Goal: Check status: Check status

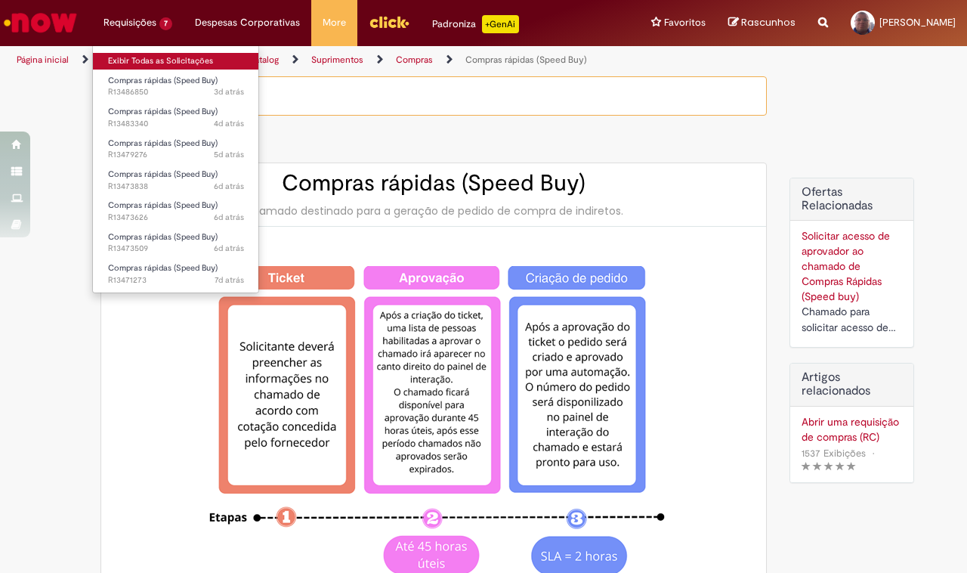
click at [133, 63] on link "Exibir Todas as Solicitações" at bounding box center [176, 61] width 166 height 17
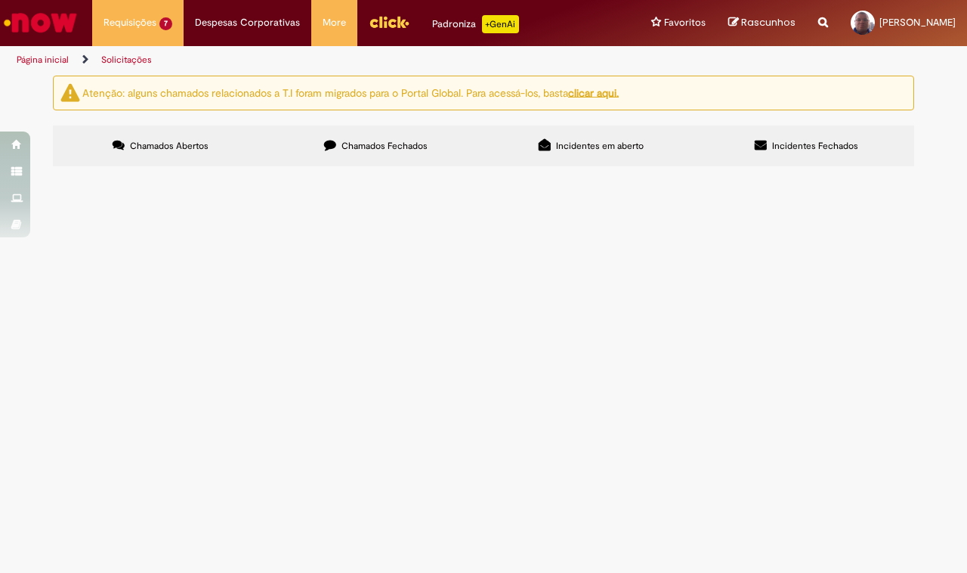
click at [0, 0] on span "R13479276" at bounding box center [0, 0] width 0 height 0
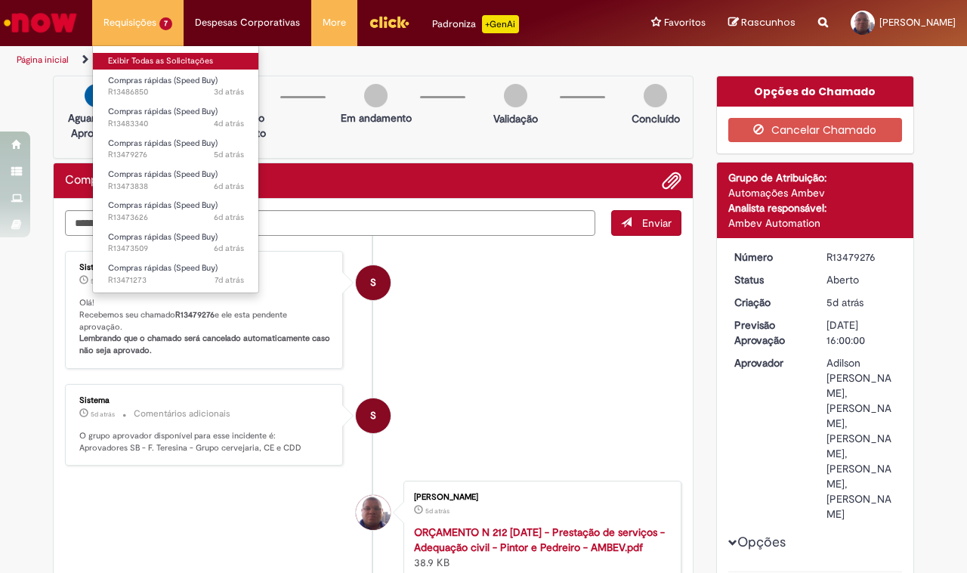
click at [136, 63] on link "Exibir Todas as Solicitações" at bounding box center [176, 61] width 166 height 17
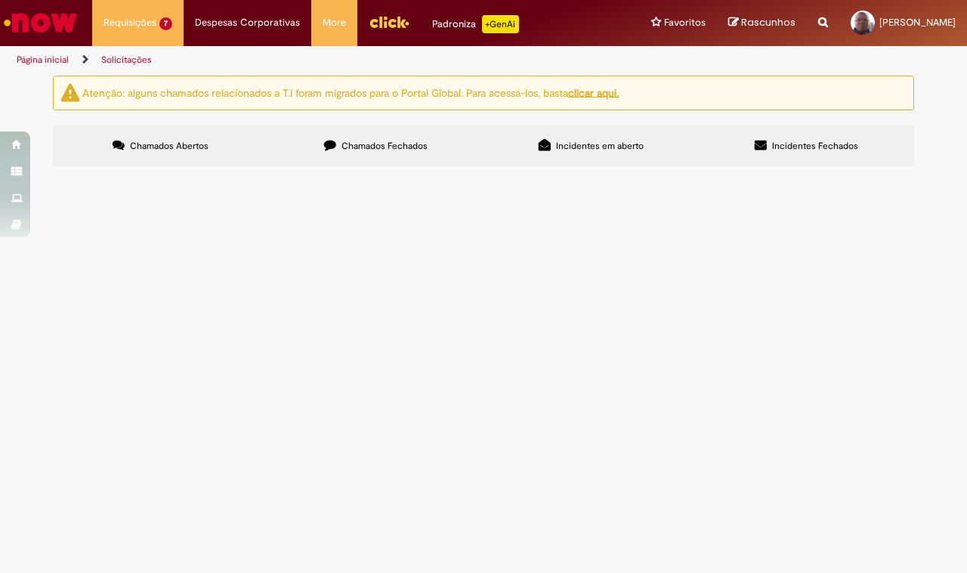
click at [0, 0] on span "R13471273" at bounding box center [0, 0] width 0 height 0
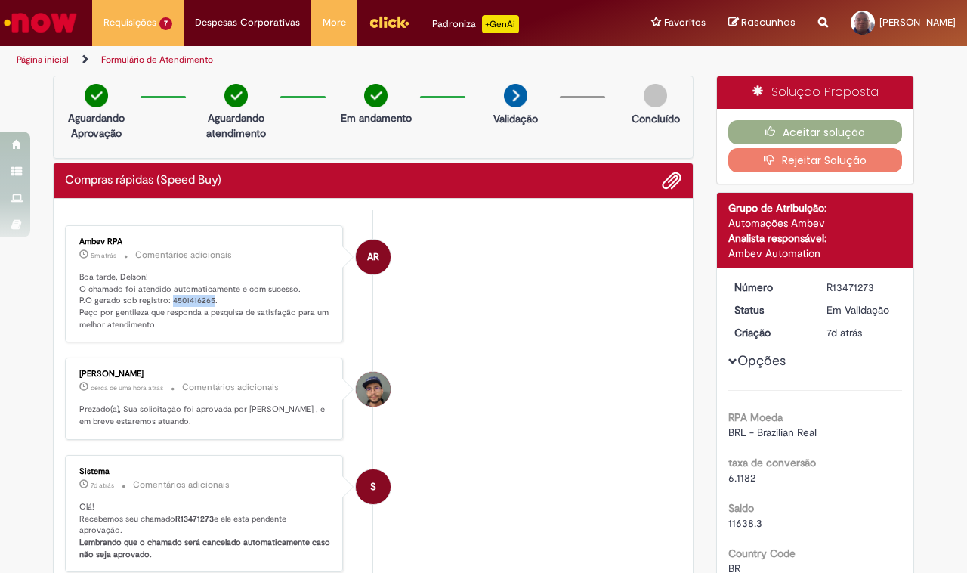
drag, startPoint x: 202, startPoint y: 300, endPoint x: 164, endPoint y: 302, distance: 38.6
click at [164, 302] on p "Boa tarde, Delson! O chamado foi atendido automaticamente e com sucesso. P.O ge…" at bounding box center [205, 301] width 252 height 60
copy p "4501416265"
click at [847, 131] on button "Aceitar solução" at bounding box center [815, 132] width 174 height 24
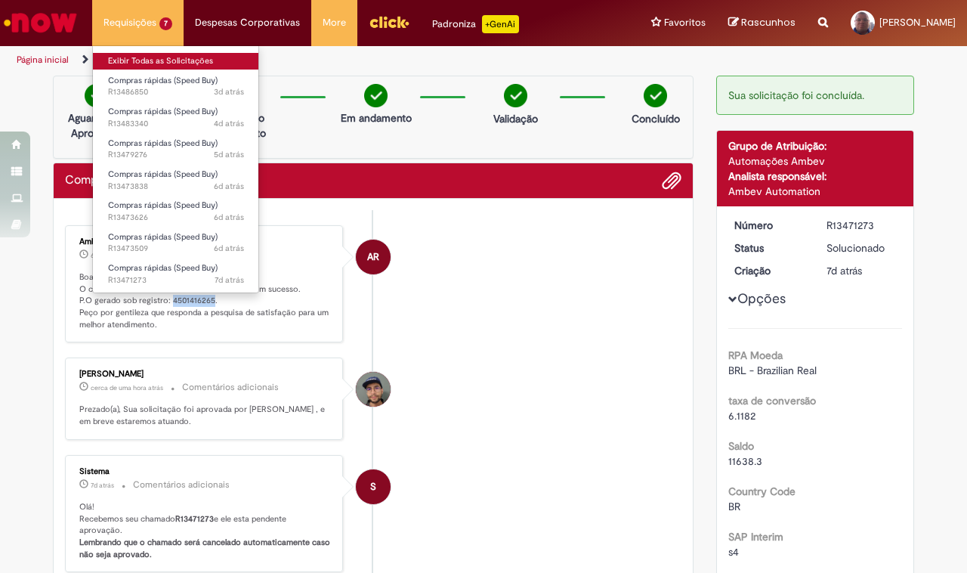
click at [137, 64] on link "Exibir Todas as Solicitações" at bounding box center [176, 61] width 166 height 17
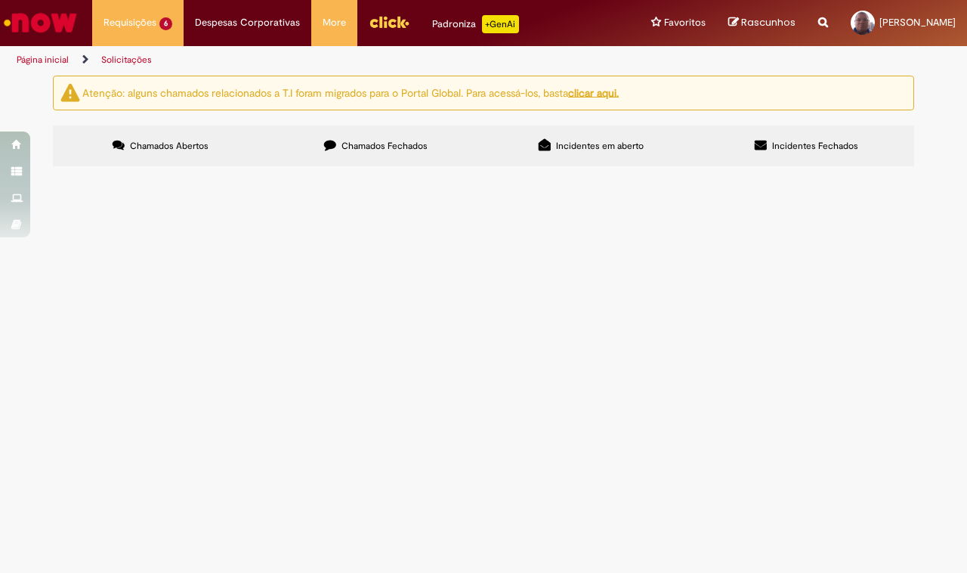
click at [0, 0] on span "R13473509" at bounding box center [0, 0] width 0 height 0
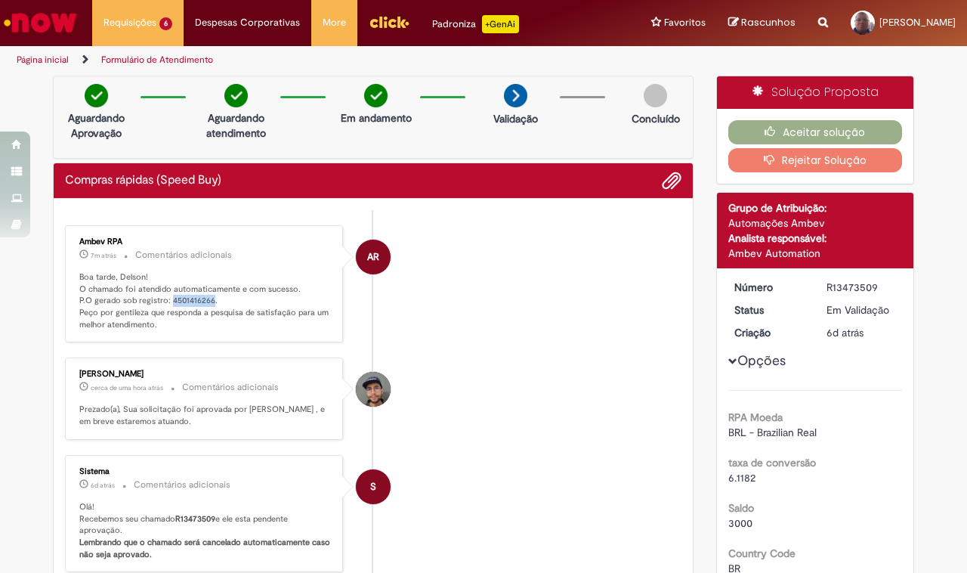
drag, startPoint x: 205, startPoint y: 301, endPoint x: 161, endPoint y: 304, distance: 43.9
click at [161, 304] on p "Boa tarde, Delson! O chamado foi atendido automaticamente e com sucesso. P.O ge…" at bounding box center [205, 301] width 252 height 60
copy p "4501416266"
click at [804, 131] on button "Aceitar solução" at bounding box center [815, 132] width 174 height 24
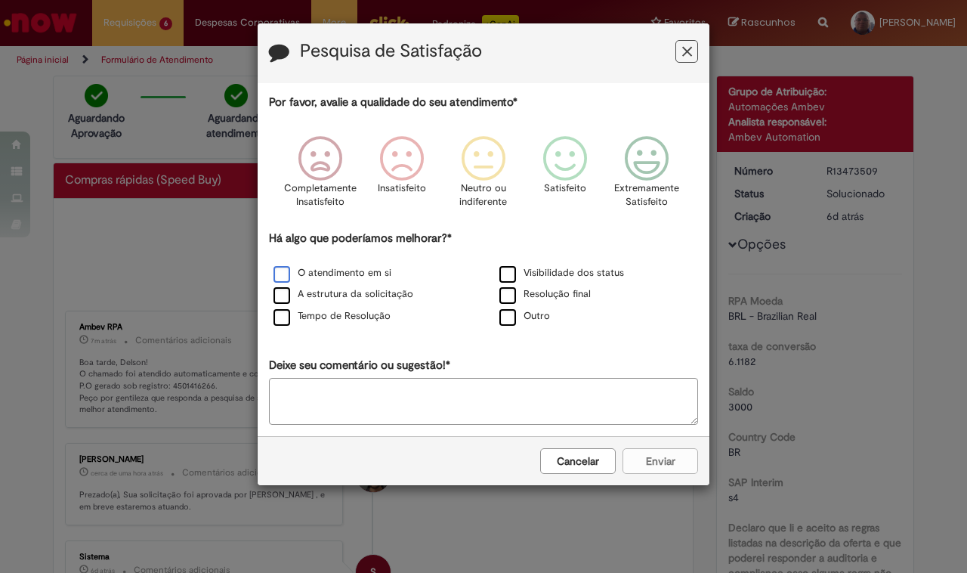
click at [287, 270] on label "O atendimento em si" at bounding box center [332, 273] width 118 height 14
click at [565, 160] on icon "Feedback" at bounding box center [565, 158] width 57 height 45
click at [681, 459] on button "Enviar" at bounding box center [660, 461] width 76 height 26
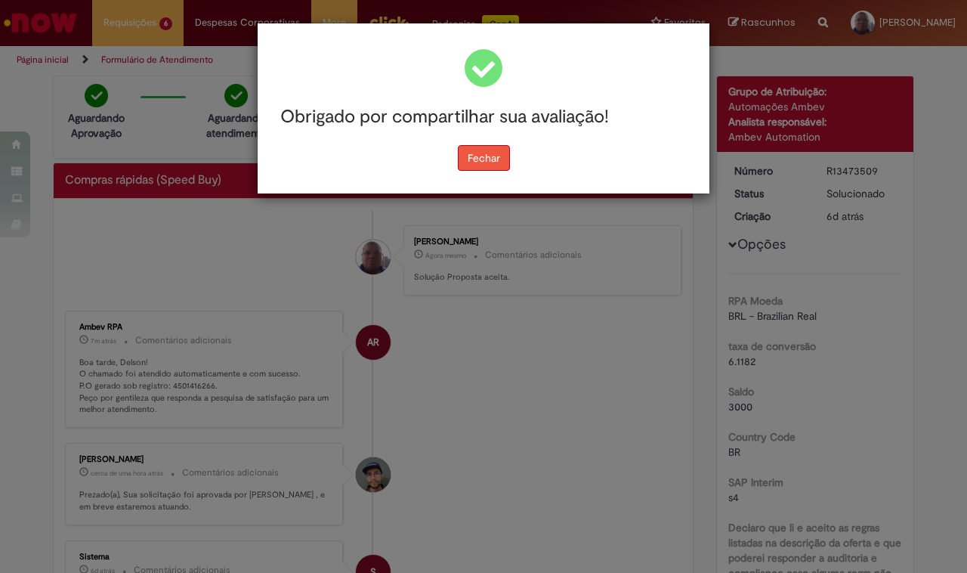
click at [471, 155] on button "Fechar" at bounding box center [484, 158] width 52 height 26
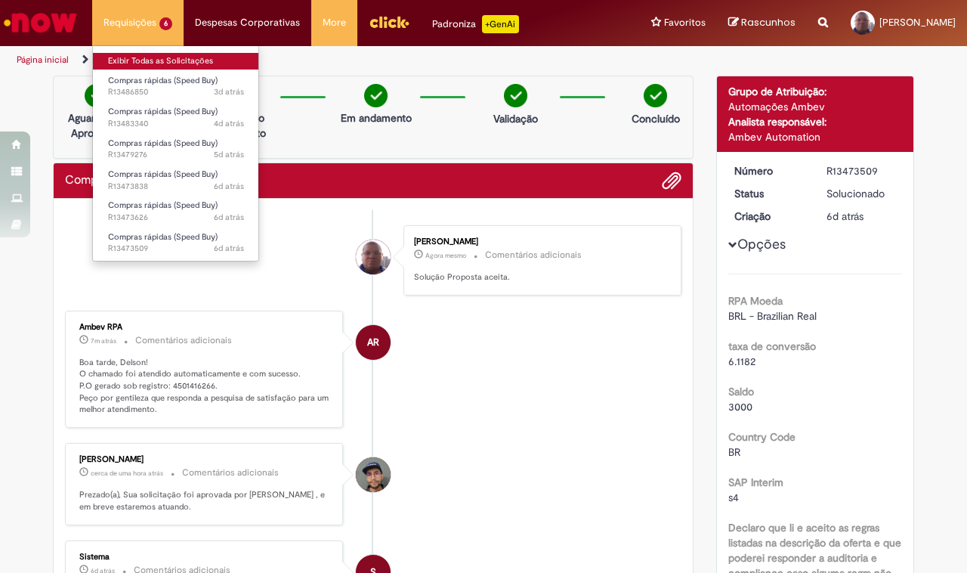
click at [137, 65] on link "Exibir Todas as Solicitações" at bounding box center [176, 61] width 166 height 17
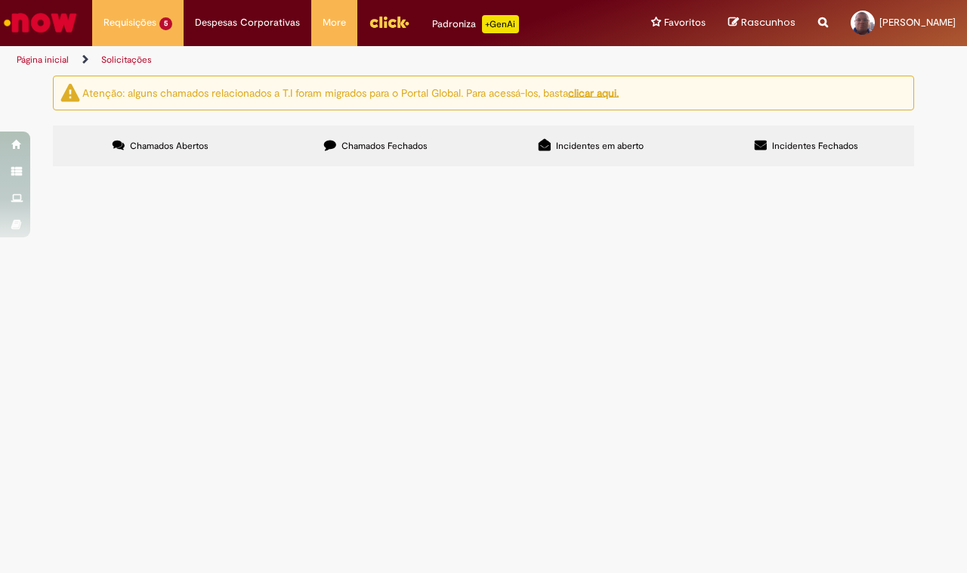
click at [0, 0] on span "R13473838" at bounding box center [0, 0] width 0 height 0
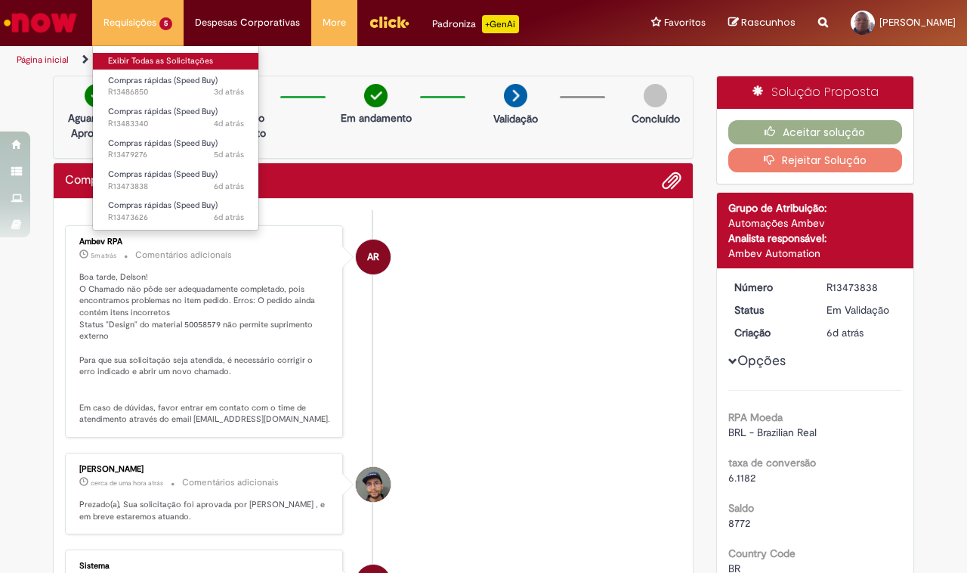
click at [144, 61] on link "Exibir Todas as Solicitações" at bounding box center [176, 61] width 166 height 17
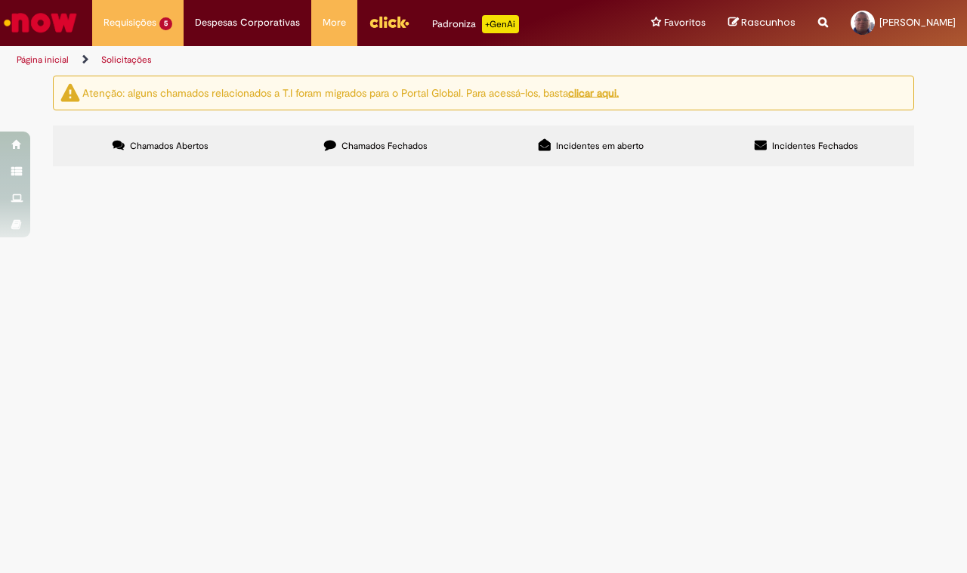
click at [516, 507] on main "Solicitações Atenção: alguns chamados relacionados a T.I foram migrados para o …" at bounding box center [483, 324] width 967 height 498
click at [0, 0] on span "R13473626" at bounding box center [0, 0] width 0 height 0
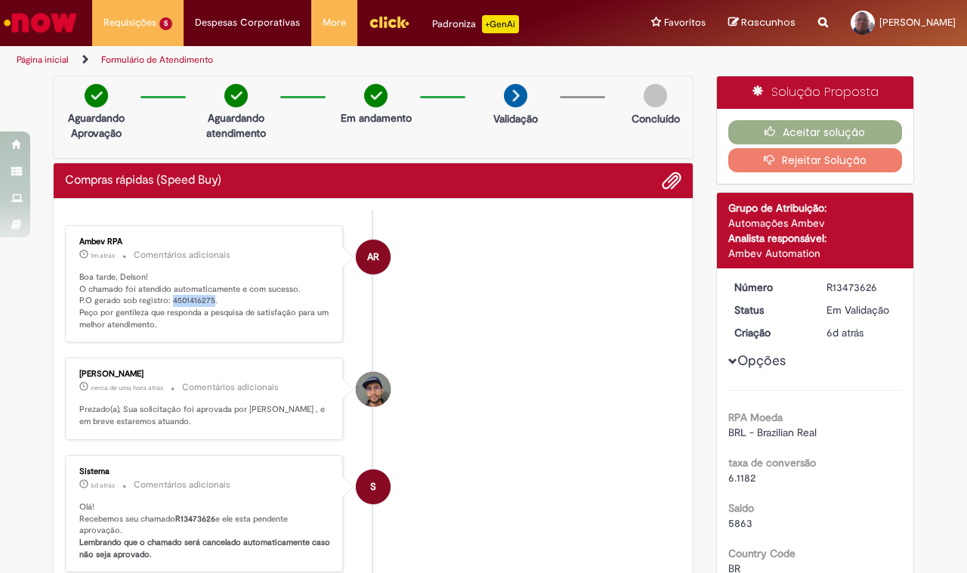
drag, startPoint x: 204, startPoint y: 303, endPoint x: 164, endPoint y: 299, distance: 40.2
click at [164, 299] on p "Boa tarde, Delson! O chamado foi atendido automaticamente e com sucesso. P.O ge…" at bounding box center [205, 301] width 252 height 60
copy p "4501416275"
click at [813, 130] on button "Aceitar solução" at bounding box center [815, 132] width 174 height 24
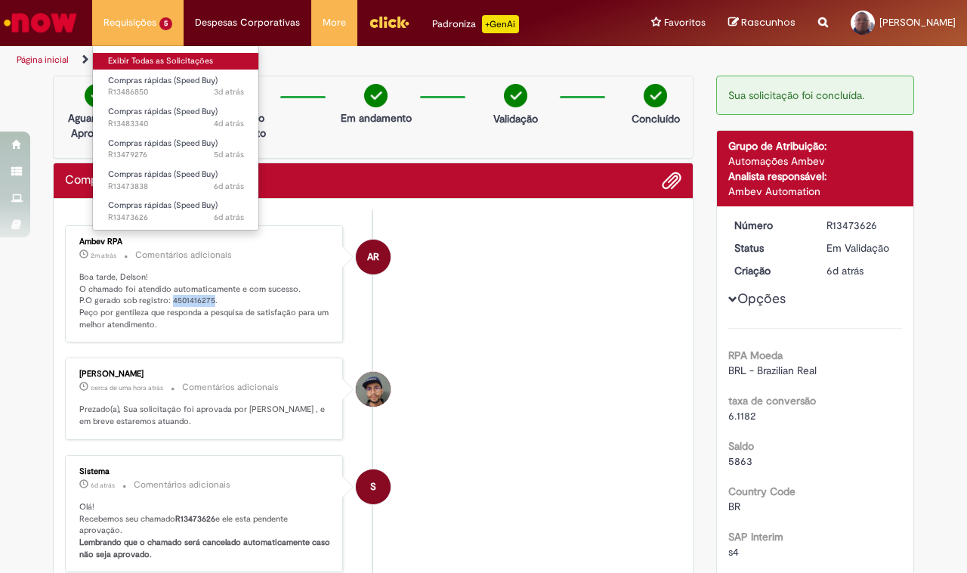
click at [134, 59] on link "Exibir Todas as Solicitações" at bounding box center [176, 61] width 166 height 17
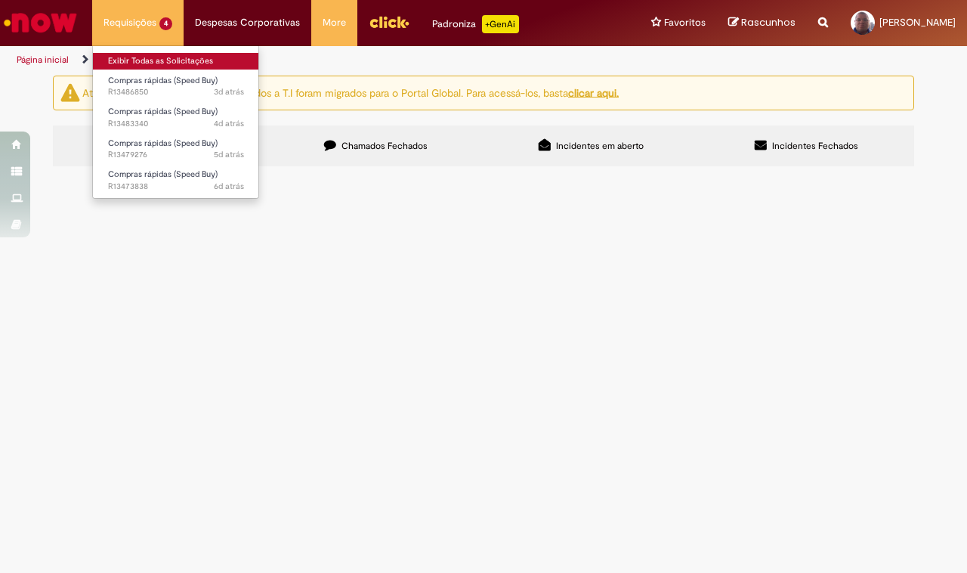
click at [126, 57] on link "Exibir Todas as Solicitações" at bounding box center [176, 61] width 166 height 17
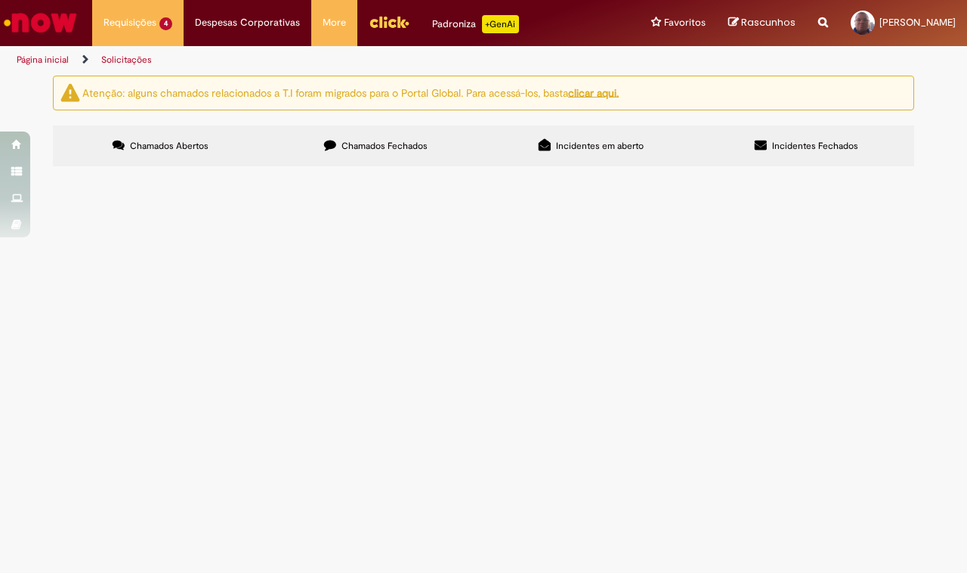
click at [542, 492] on main "Solicitações Atenção: alguns chamados relacionados a T.I foram migrados para o …" at bounding box center [483, 324] width 967 height 498
click at [0, 0] on span "R13483340" at bounding box center [0, 0] width 0 height 0
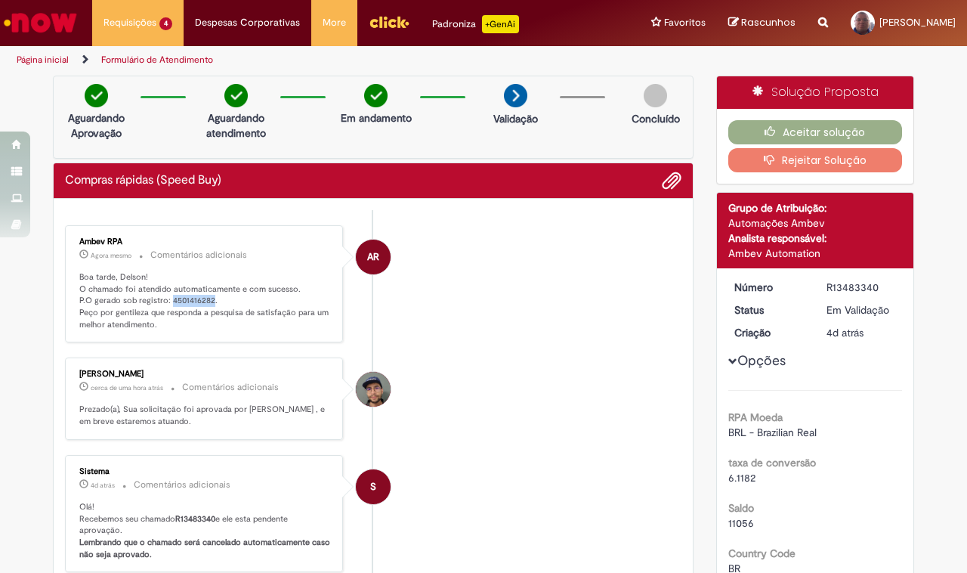
drag, startPoint x: 204, startPoint y: 298, endPoint x: 164, endPoint y: 298, distance: 40.0
click at [164, 298] on p "Boa tarde, Delson! O chamado foi atendido automaticamente e com sucesso. P.O ge…" at bounding box center [205, 301] width 252 height 60
copy p "4501416282"
click at [835, 127] on button "Aceitar solução" at bounding box center [815, 132] width 174 height 24
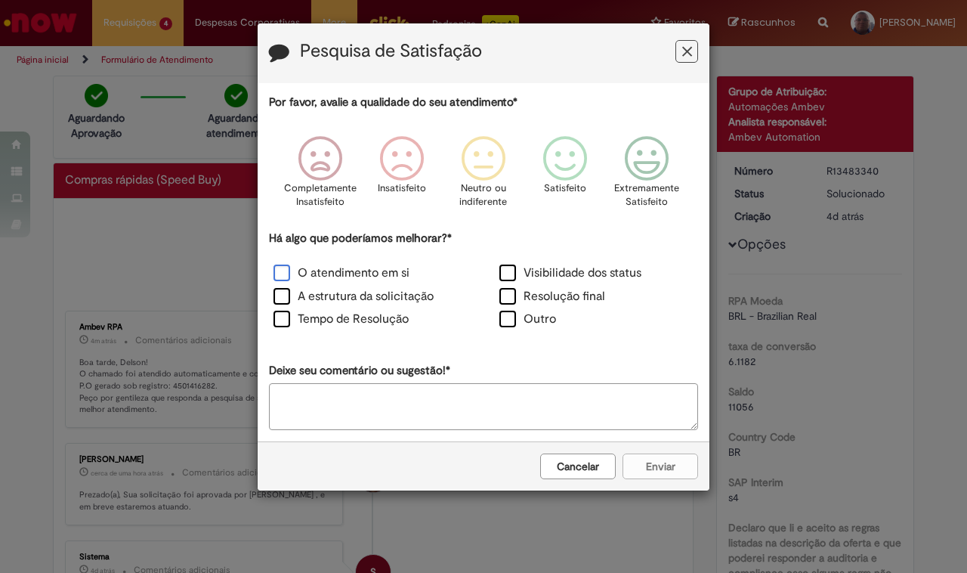
click at [285, 276] on label "O atendimento em si" at bounding box center [341, 272] width 136 height 17
click at [578, 168] on icon "Feedback" at bounding box center [565, 158] width 57 height 45
click at [665, 468] on button "Enviar" at bounding box center [660, 466] width 76 height 26
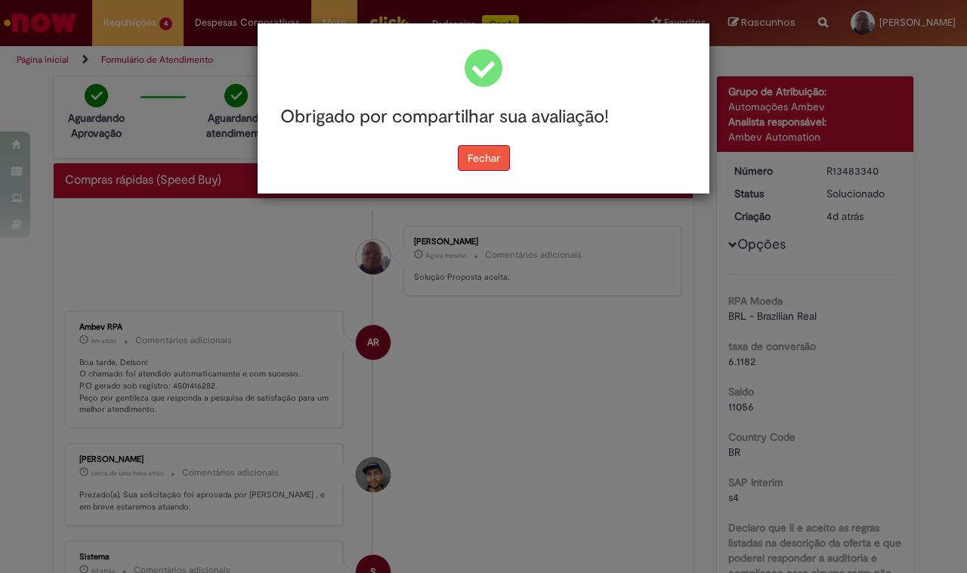
click at [474, 156] on button "Fechar" at bounding box center [484, 158] width 52 height 26
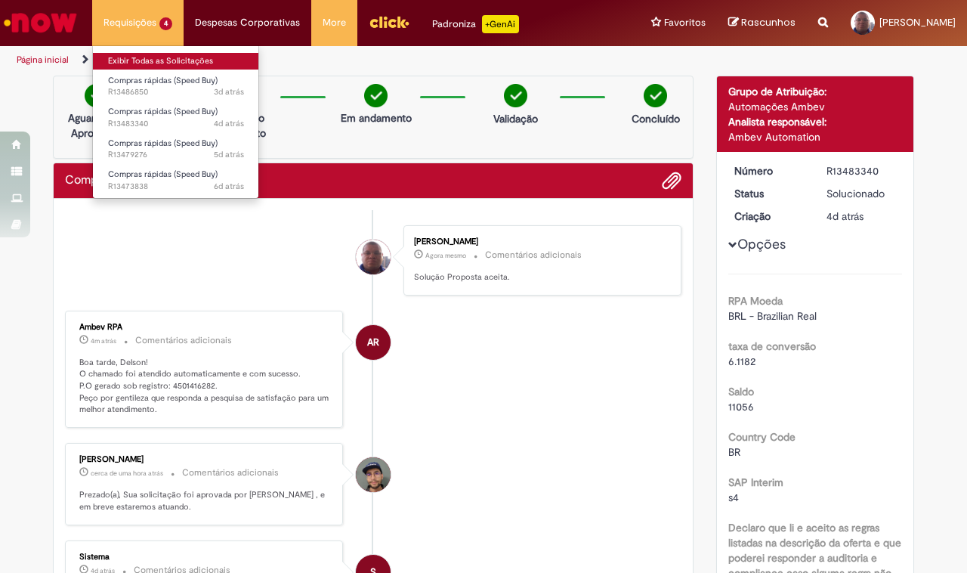
click at [122, 62] on link "Exibir Todas as Solicitações" at bounding box center [176, 61] width 166 height 17
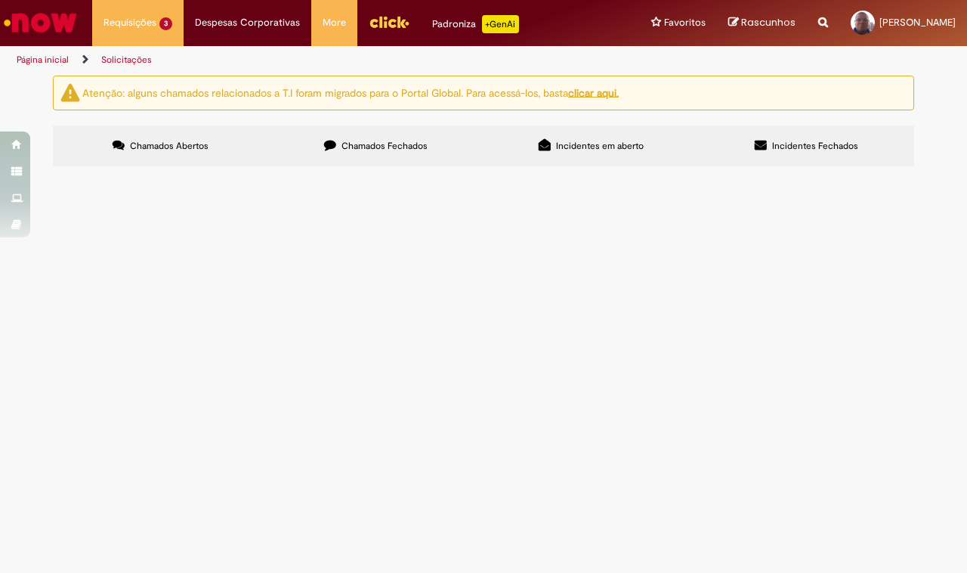
click at [413, 144] on span "Chamados Fechados" at bounding box center [384, 146] width 86 height 12
click at [0, 0] on span "R13471273" at bounding box center [0, 0] width 0 height 0
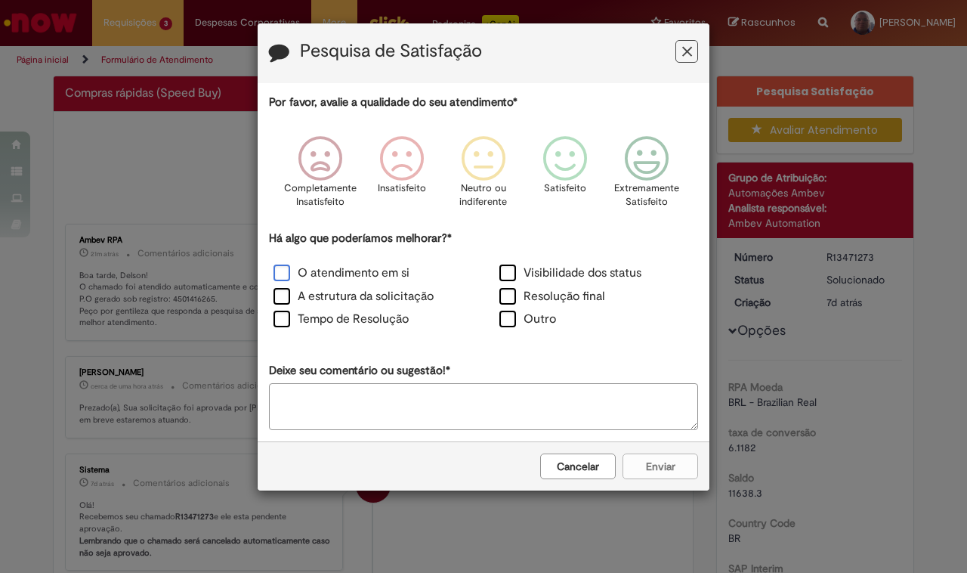
click at [281, 274] on label "O atendimento em si" at bounding box center [341, 272] width 136 height 17
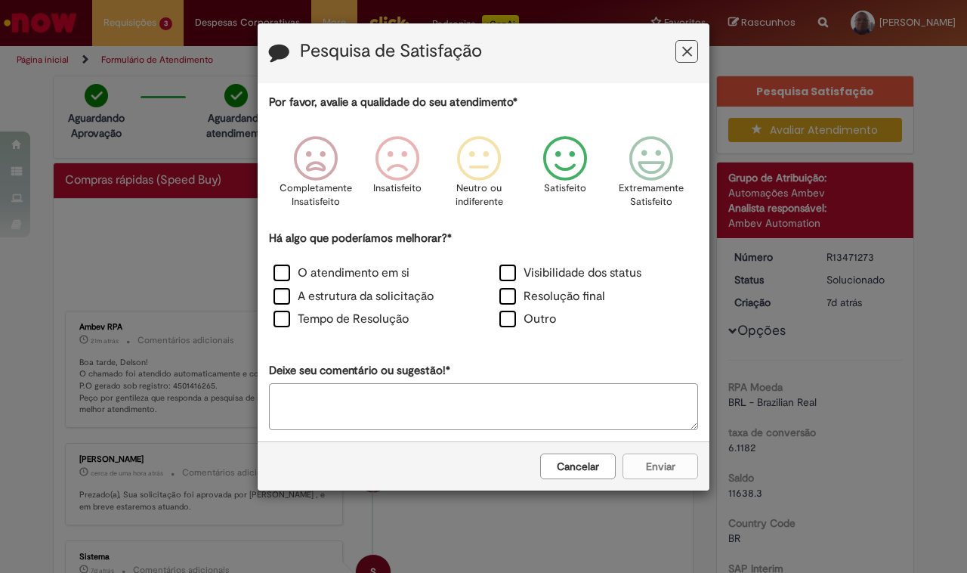
click at [575, 152] on icon "Feedback" at bounding box center [565, 158] width 57 height 45
click at [665, 465] on button "Enviar" at bounding box center [660, 466] width 76 height 26
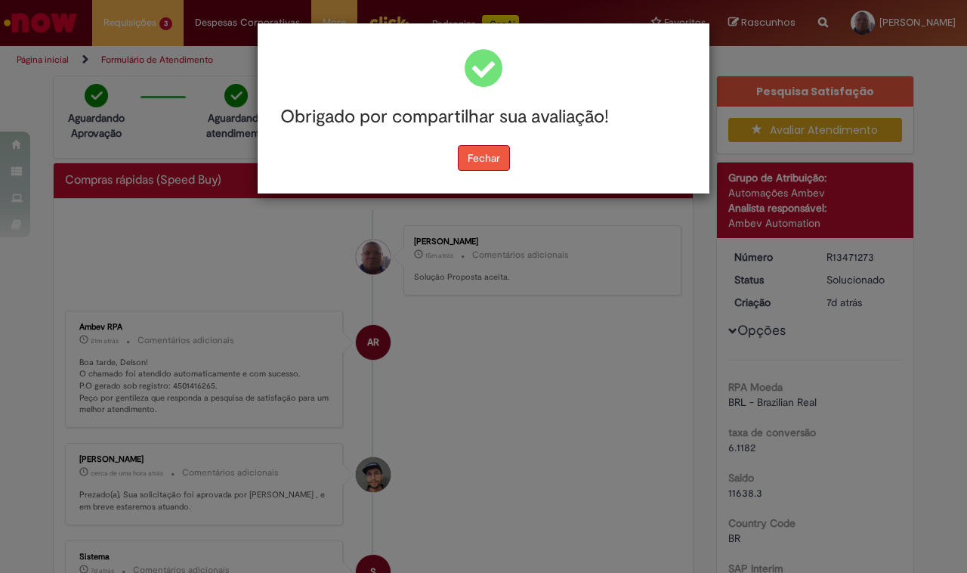
click at [492, 150] on button "Fechar" at bounding box center [484, 158] width 52 height 26
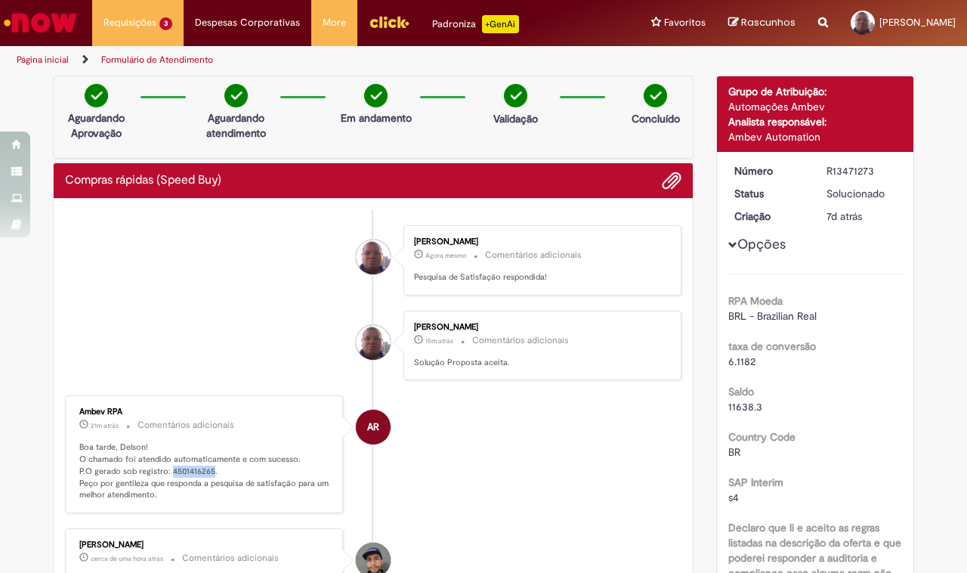
drag, startPoint x: 202, startPoint y: 468, endPoint x: 161, endPoint y: 465, distance: 41.7
click at [161, 465] on p "Boa tarde, Delson! O chamado foi atendido automaticamente e com sucesso. P.O ge…" at bounding box center [205, 471] width 252 height 60
copy p "4501416265"
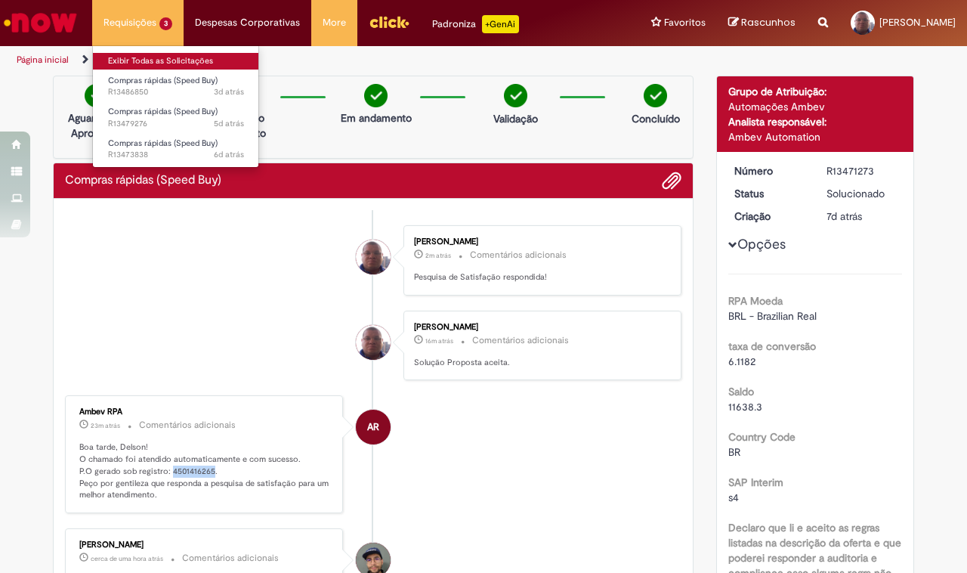
click at [134, 57] on link "Exibir Todas as Solicitações" at bounding box center [176, 61] width 166 height 17
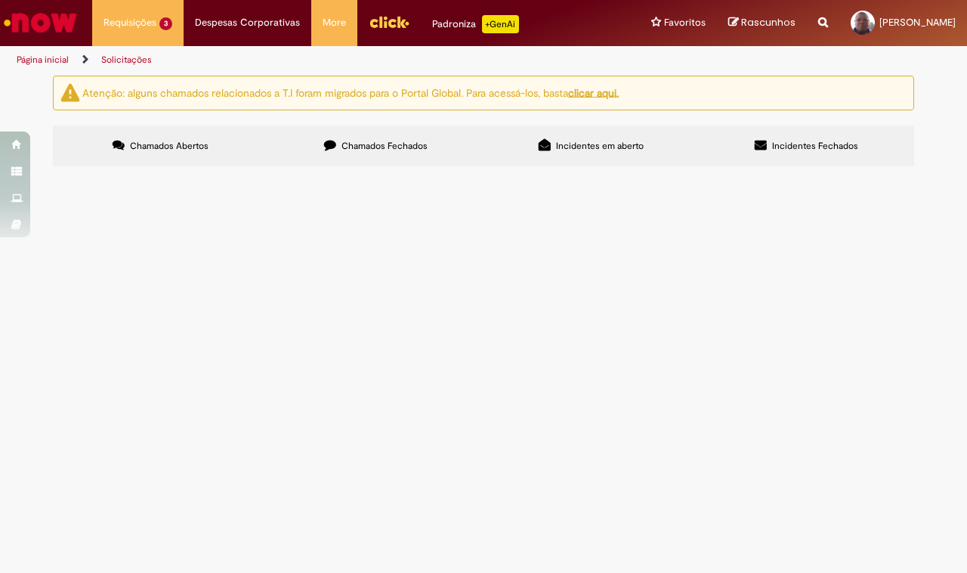
click at [0, 0] on span "R13486850" at bounding box center [0, 0] width 0 height 0
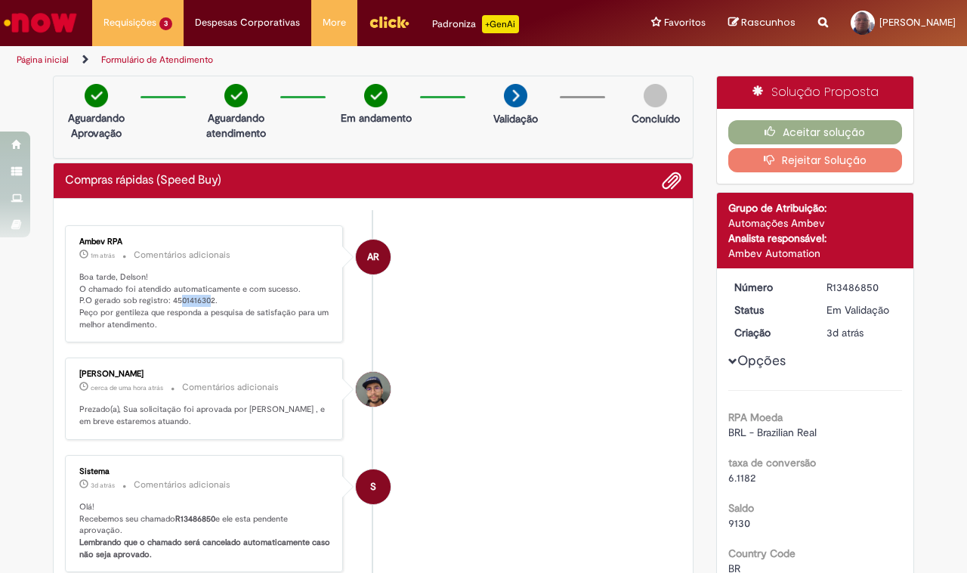
drag, startPoint x: 202, startPoint y: 300, endPoint x: 174, endPoint y: 299, distance: 28.7
click at [174, 299] on p "Boa tarde, Delson! O chamado foi atendido automaticamente e com sucesso. P.O ge…" at bounding box center [205, 301] width 252 height 60
drag, startPoint x: 162, startPoint y: 297, endPoint x: 204, endPoint y: 300, distance: 41.7
click at [204, 300] on p "Boa tarde, Delson! O chamado foi atendido automaticamente e com sucesso. P.O ge…" at bounding box center [205, 301] width 252 height 60
copy p "4501416302"
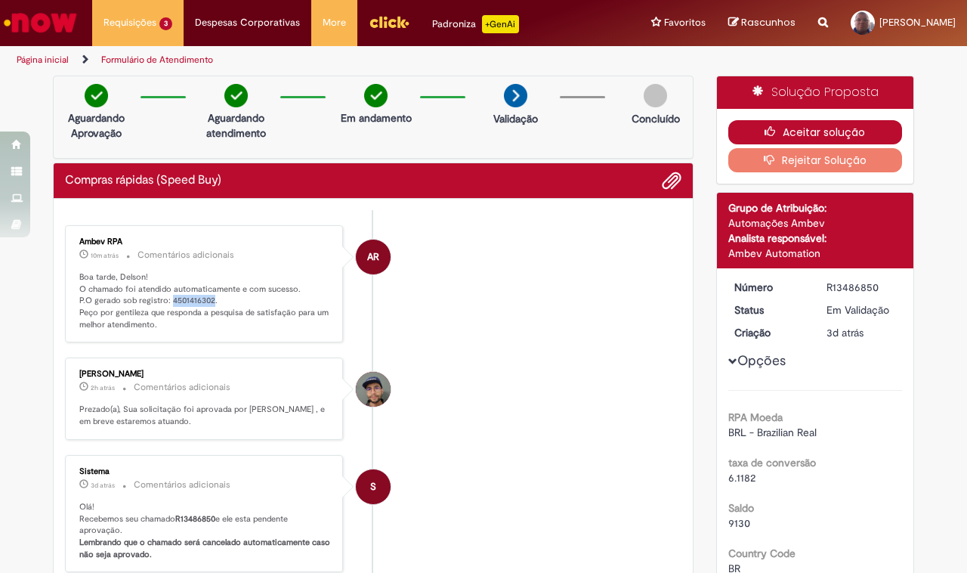
click at [820, 121] on button "Aceitar solução" at bounding box center [815, 132] width 174 height 24
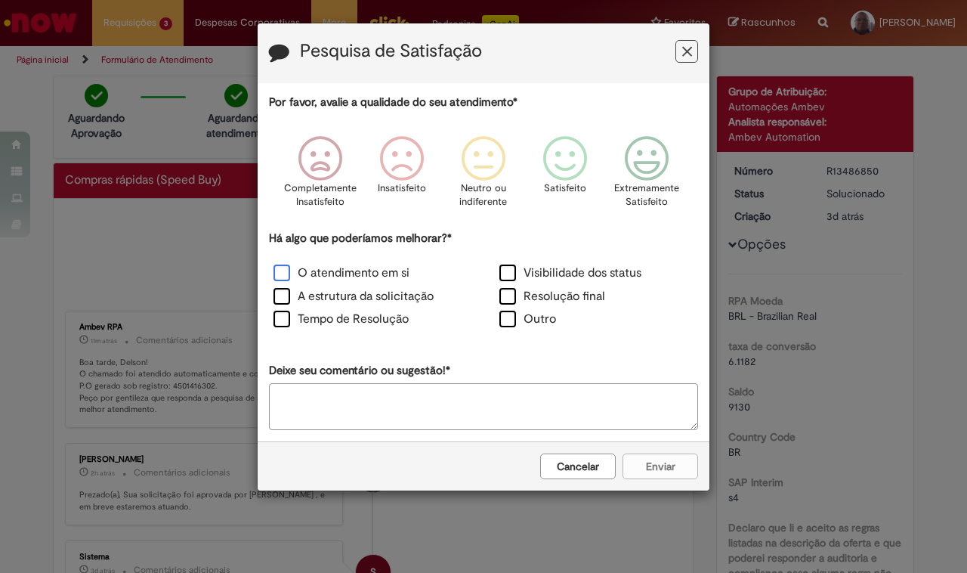
click at [280, 270] on label "O atendimento em si" at bounding box center [341, 272] width 136 height 17
click at [563, 161] on icon "Feedback" at bounding box center [565, 158] width 57 height 45
click at [681, 470] on button "Enviar" at bounding box center [660, 466] width 76 height 26
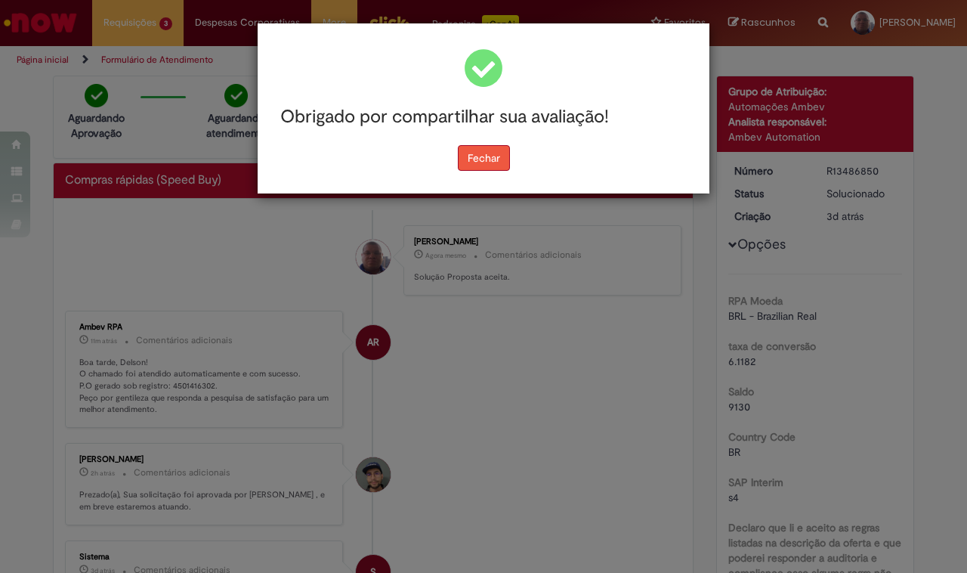
click at [492, 148] on button "Fechar" at bounding box center [484, 158] width 52 height 26
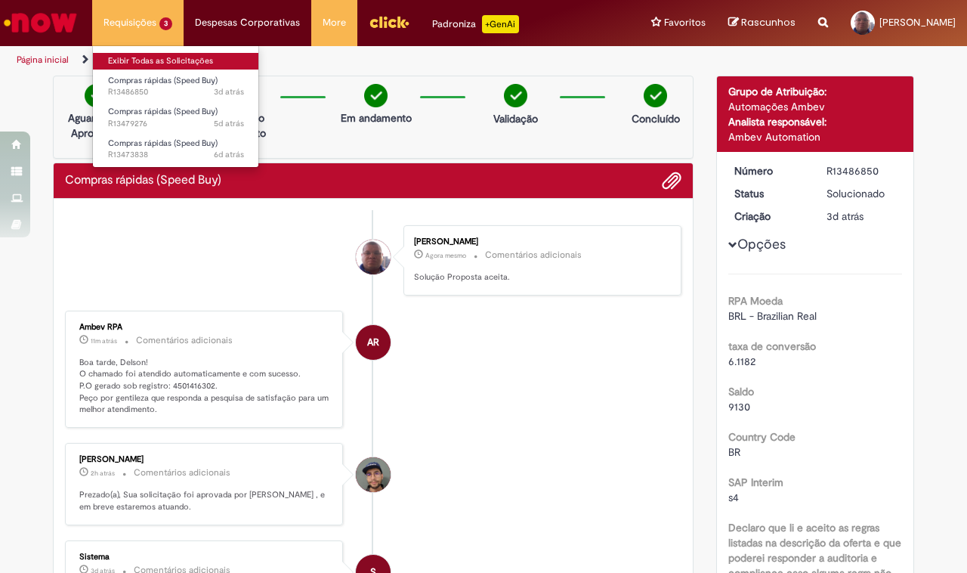
click at [131, 59] on link "Exibir Todas as Solicitações" at bounding box center [176, 61] width 166 height 17
click at [145, 57] on link "Exibir Todas as Solicitações" at bounding box center [176, 61] width 166 height 17
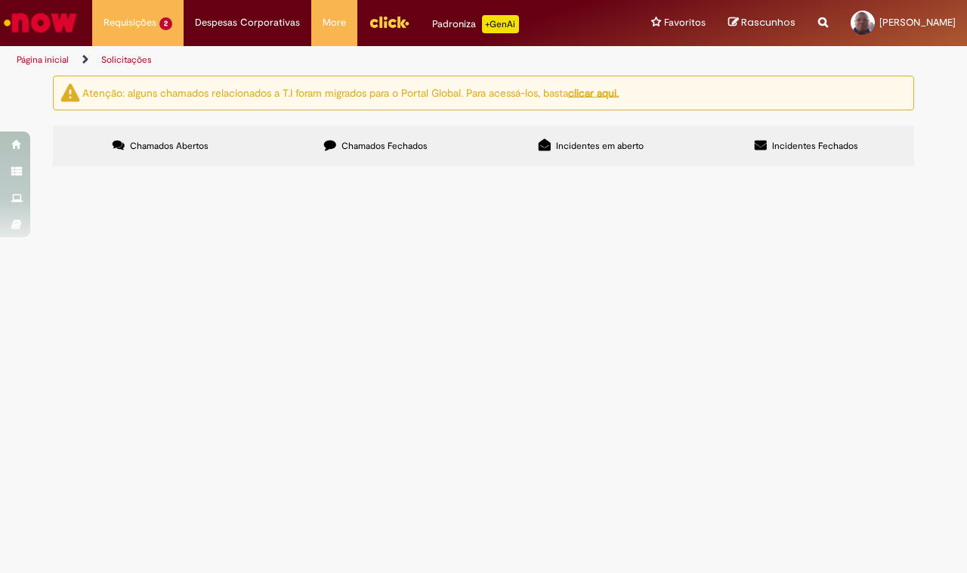
click at [476, 417] on main "Solicitações Atenção: alguns chamados relacionados a T.I foram migrados para o …" at bounding box center [483, 324] width 967 height 498
drag, startPoint x: 708, startPoint y: 488, endPoint x: 701, endPoint y: 489, distance: 7.6
click at [708, 488] on main "Solicitações Atenção: alguns chamados relacionados a T.I foram migrados para o …" at bounding box center [483, 324] width 967 height 498
